Goal: Transaction & Acquisition: Book appointment/travel/reservation

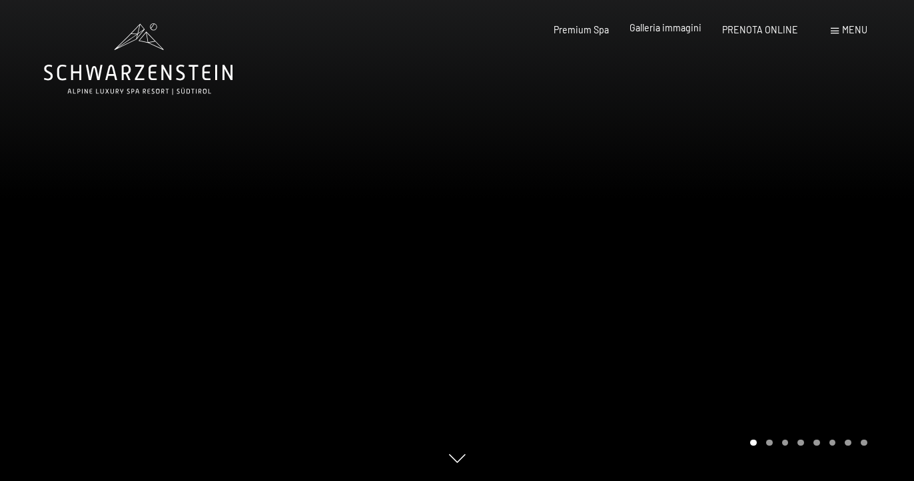
click at [659, 29] on span "Galleria immagini" at bounding box center [666, 27] width 72 height 11
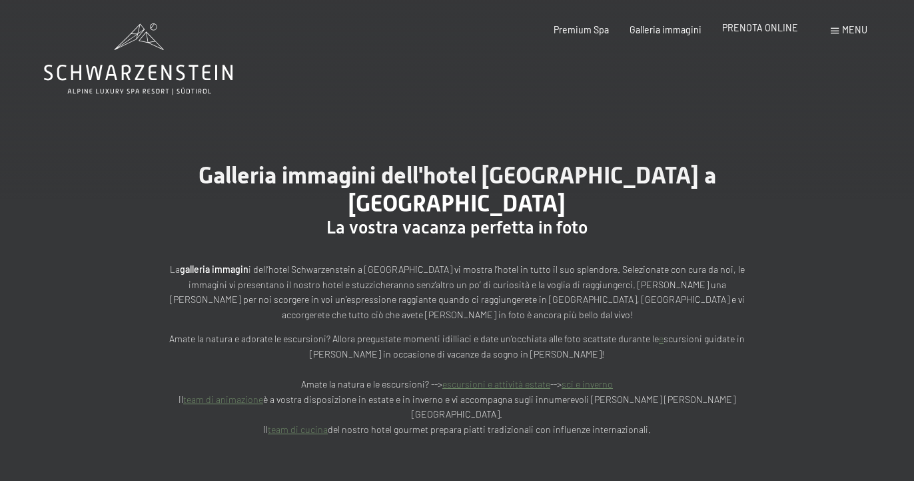
click at [789, 29] on span "PRENOTA ONLINE" at bounding box center [761, 27] width 76 height 11
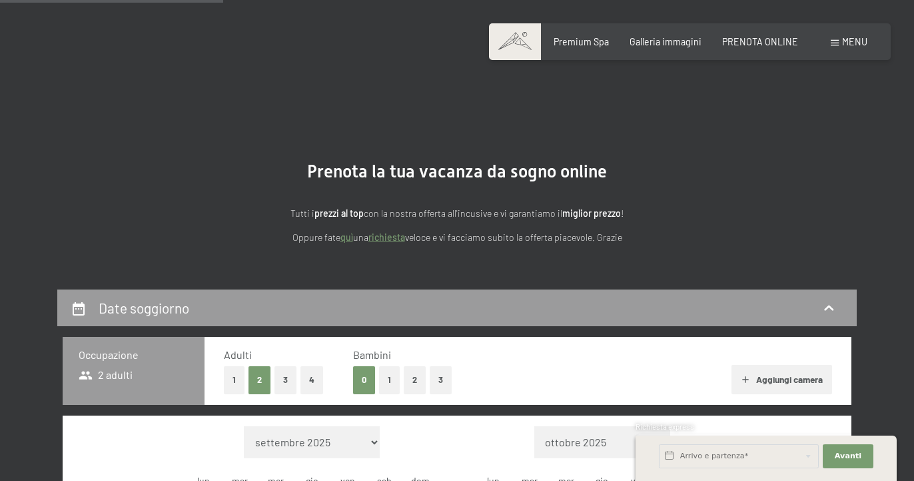
scroll to position [317, 0]
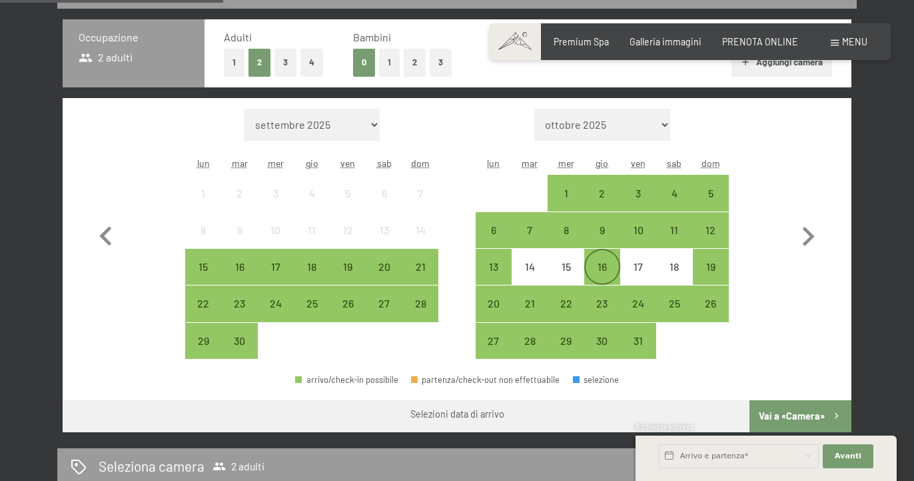
click at [615, 275] on div "16" at bounding box center [602, 277] width 33 height 33
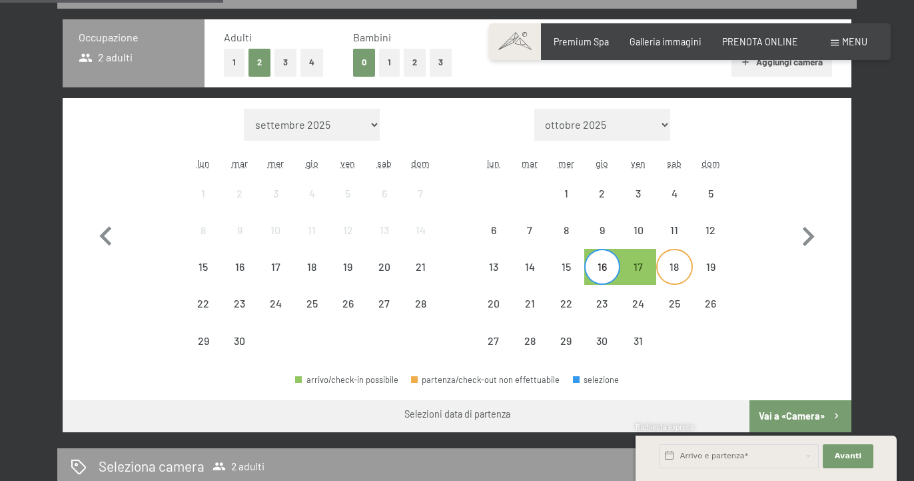
click at [669, 273] on div "18" at bounding box center [674, 277] width 33 height 33
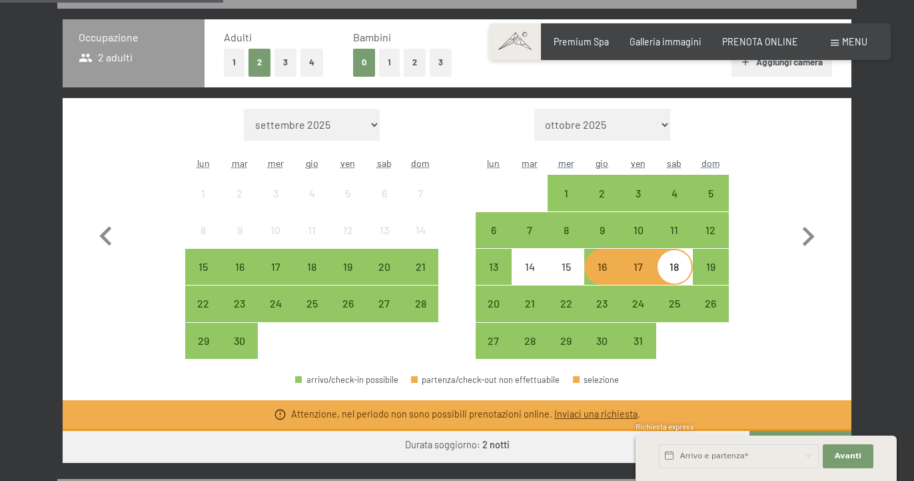
click at [769, 281] on div "Mese/anno settembre 2025 ottobre 2025 novembre 2025 dicembre 2025 gennaio 2026 …" at bounding box center [458, 234] width 742 height 251
click at [639, 279] on div "17" at bounding box center [638, 277] width 33 height 33
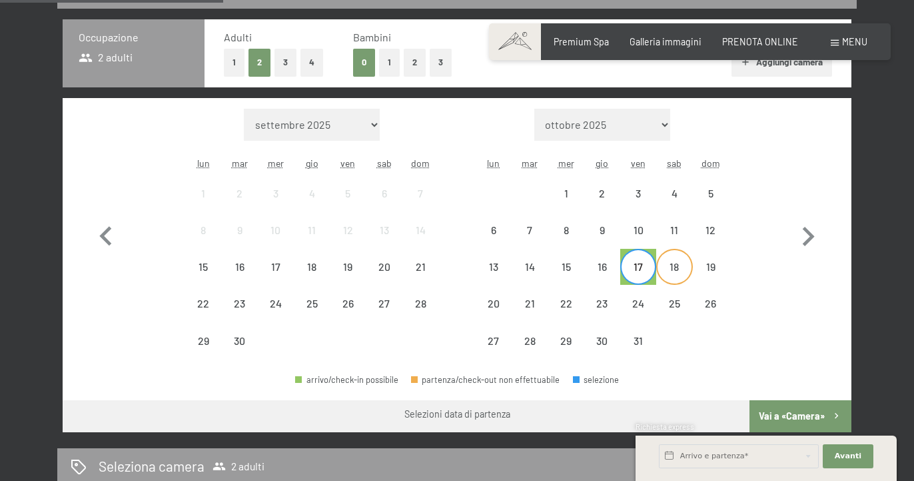
click at [670, 269] on div "18" at bounding box center [674, 277] width 33 height 33
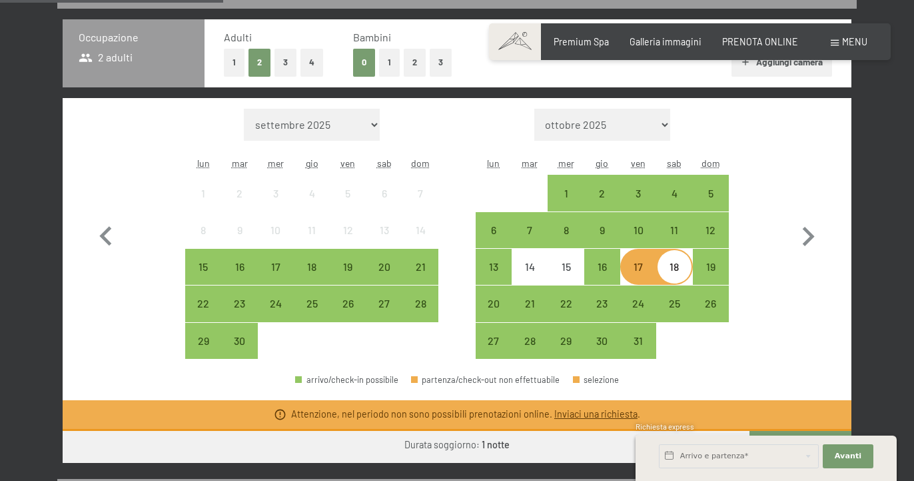
click at [841, 269] on div "Mese/anno settembre 2025 ottobre 2025 novembre 2025 dicembre 2025 gennaio 2026 …" at bounding box center [457, 234] width 789 height 272
drag, startPoint x: 795, startPoint y: 272, endPoint x: 784, endPoint y: 283, distance: 15.6
click at [793, 274] on button "button" at bounding box center [808, 234] width 39 height 251
select select "2025-10-01"
select select "2025-11-01"
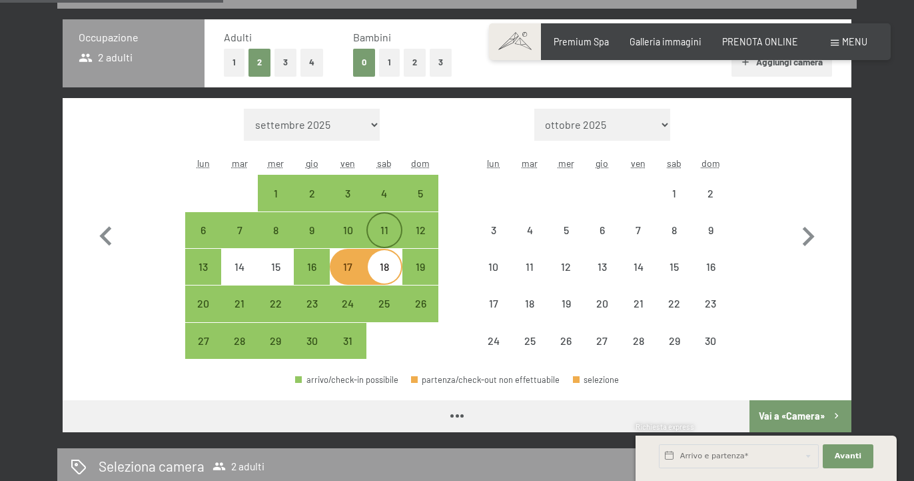
select select "2025-10-01"
select select "2025-11-01"
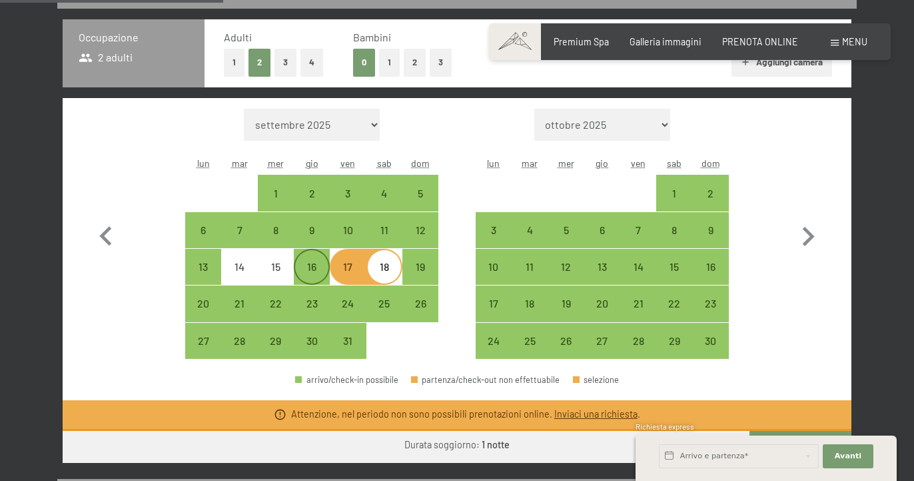
click at [314, 273] on div "16" at bounding box center [311, 277] width 33 height 33
select select "2025-10-01"
select select "2025-11-01"
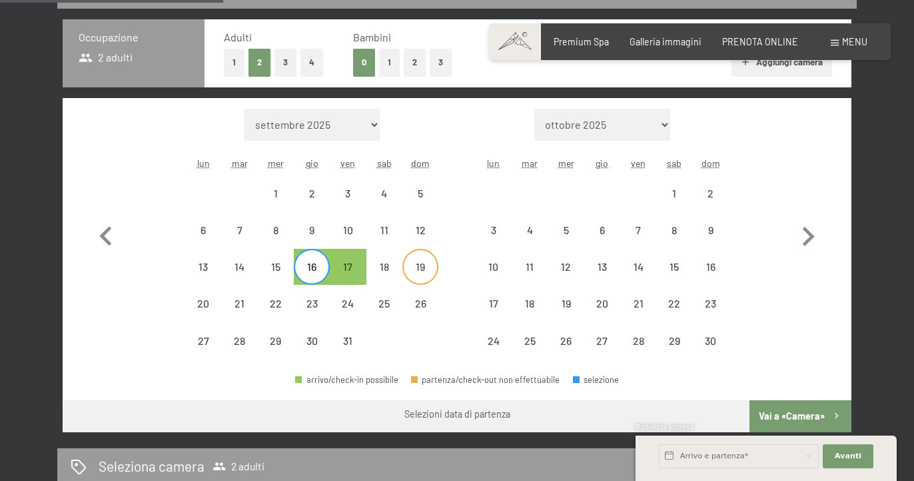
click at [419, 267] on div "19" at bounding box center [420, 277] width 33 height 33
select select "2025-10-01"
select select "2025-11-01"
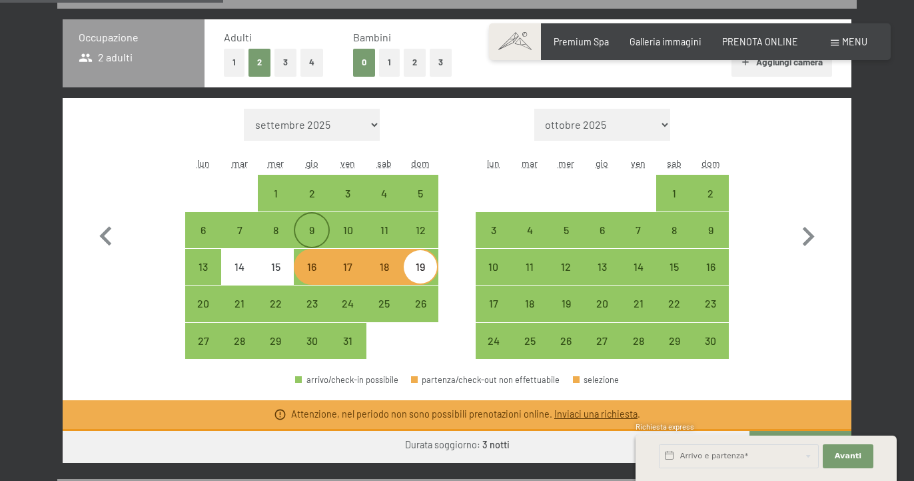
click at [320, 229] on div "9" at bounding box center [311, 241] width 33 height 33
select select "2025-10-01"
select select "2025-11-01"
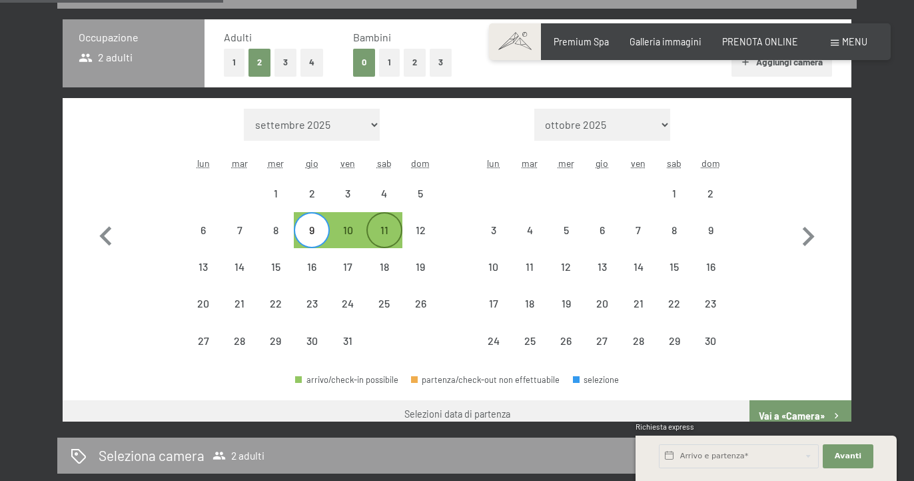
click at [389, 229] on div "11" at bounding box center [384, 241] width 33 height 33
select select "2025-10-01"
select select "2025-11-01"
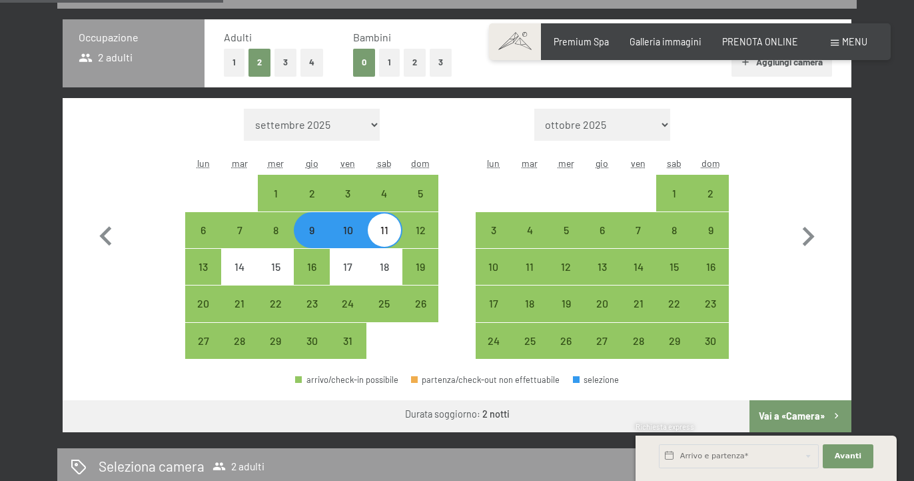
click at [307, 231] on div "9" at bounding box center [311, 241] width 33 height 33
select select "2025-10-01"
select select "2025-11-01"
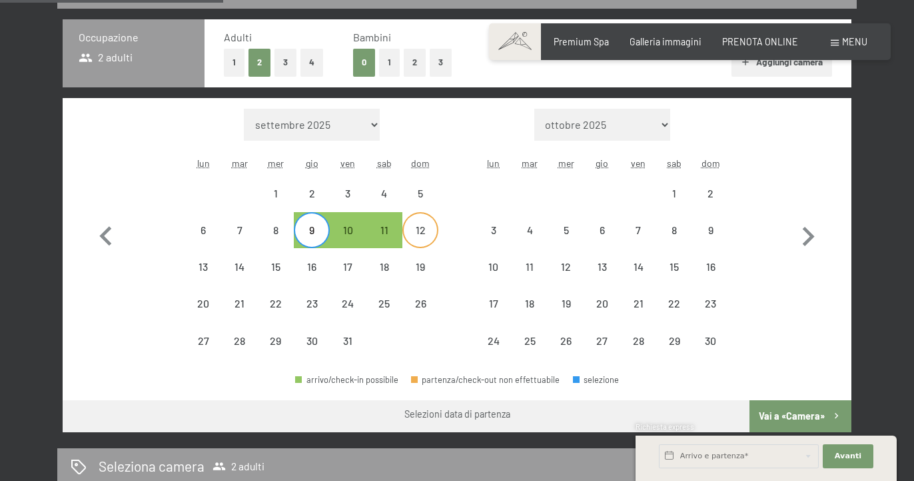
click at [428, 224] on div "12" at bounding box center [420, 229] width 33 height 33
select select "2025-10-01"
select select "2025-11-01"
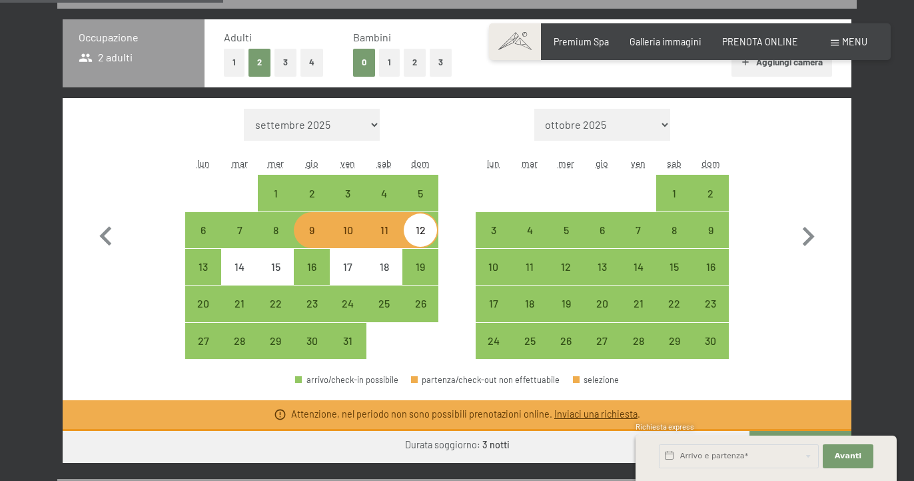
click at [467, 183] on div "Mese/anno settembre 2025 ottobre 2025 novembre 2025 dicembre 2025 gennaio 2026 …" at bounding box center [458, 234] width 742 height 251
click at [798, 144] on button "button" at bounding box center [808, 234] width 39 height 251
select select "2025-11-01"
select select "2025-12-01"
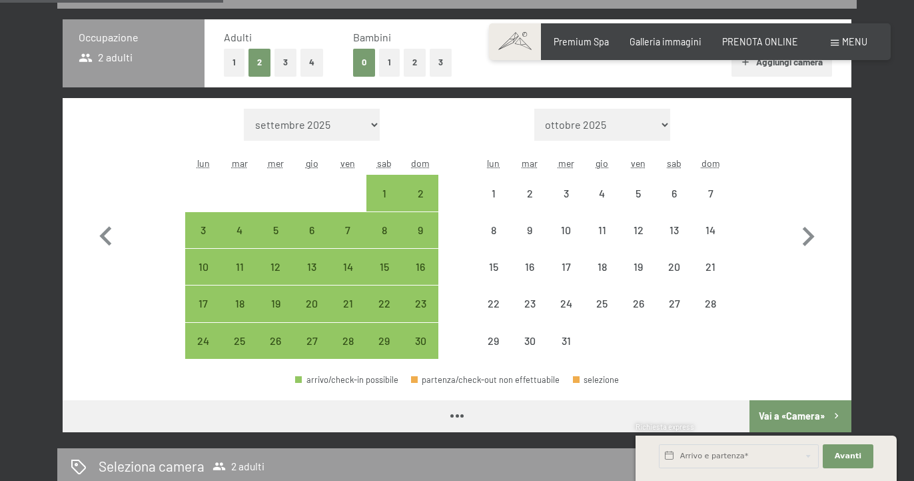
select select "2025-11-01"
select select "2025-12-01"
